Goal: Information Seeking & Learning: Learn about a topic

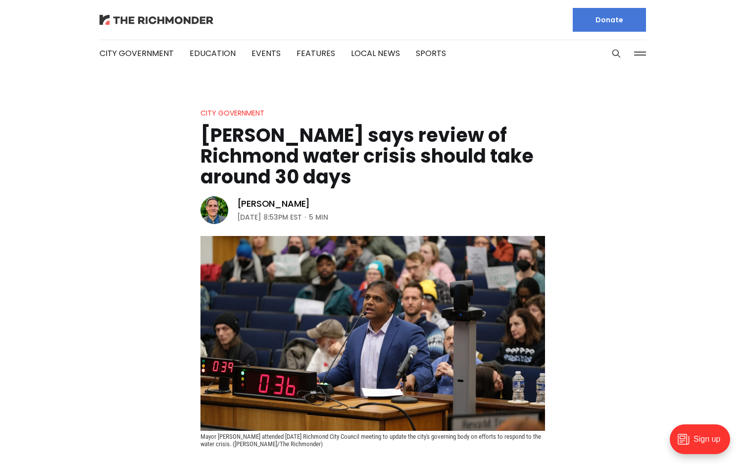
click at [196, 20] on img at bounding box center [157, 20] width 114 height 10
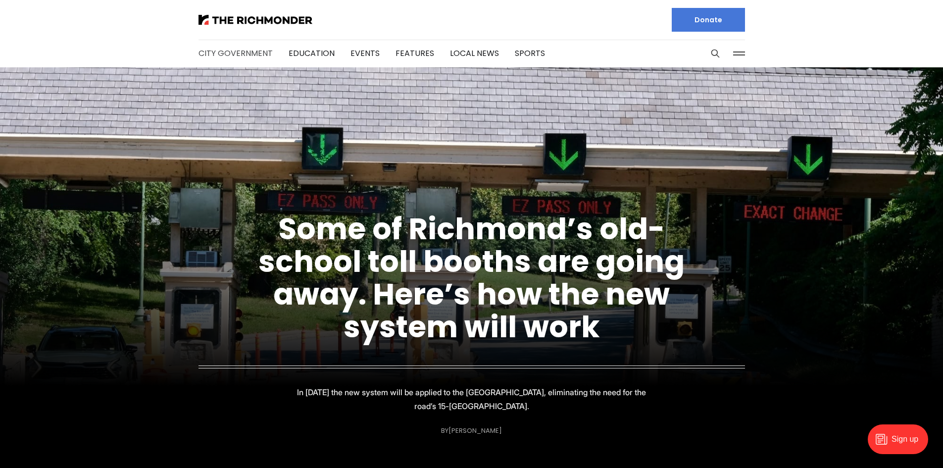
click at [234, 52] on link "City Government" at bounding box center [236, 53] width 74 height 11
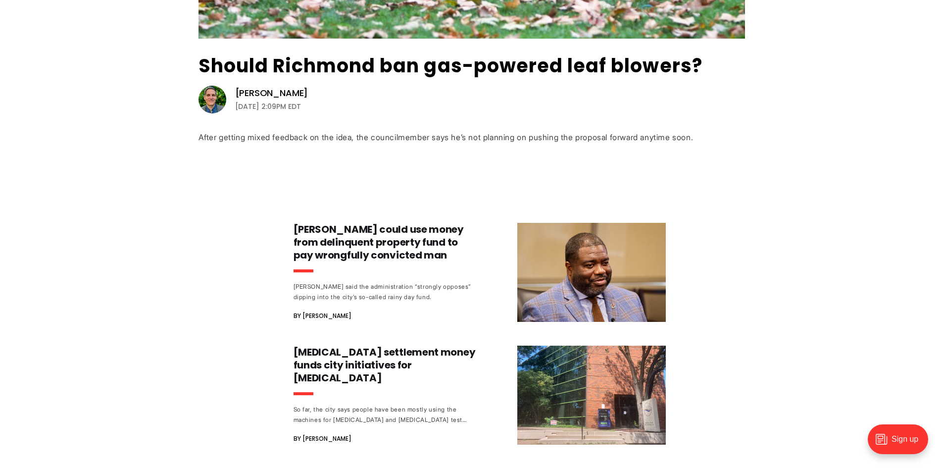
scroll to position [446, 0]
